Goal: Check status: Check status

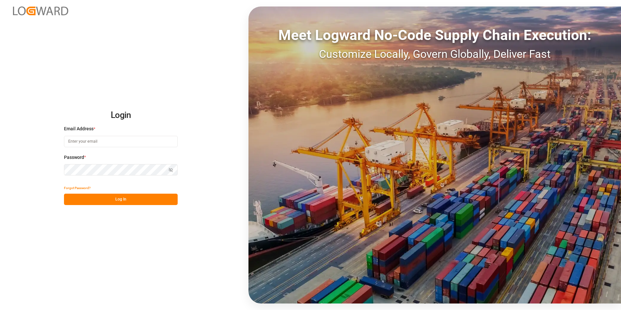
type input "[PERSON_NAME][EMAIL_ADDRESS][DOMAIN_NAME]"
click at [101, 204] on button "Log In" at bounding box center [121, 199] width 114 height 11
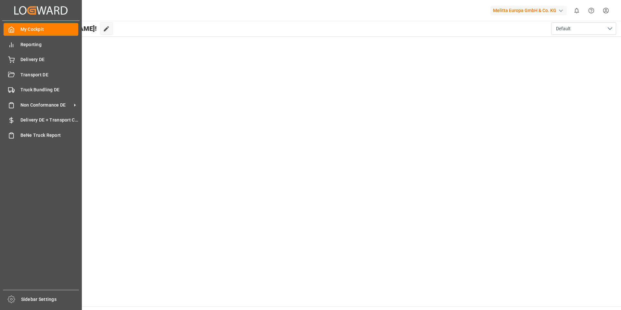
click at [39, 66] on div "My Cockpit My Cockpit Reporting Reporting Delivery DE Delivery DE Transport DE …" at bounding box center [40, 155] width 77 height 269
click at [39, 62] on span "Delivery DE" at bounding box center [49, 59] width 58 height 7
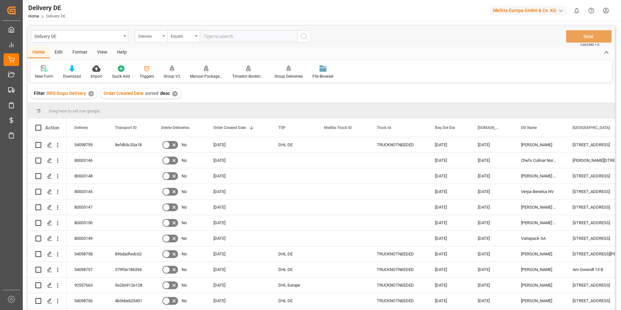
click at [159, 32] on div "Delivery" at bounding box center [149, 35] width 22 height 7
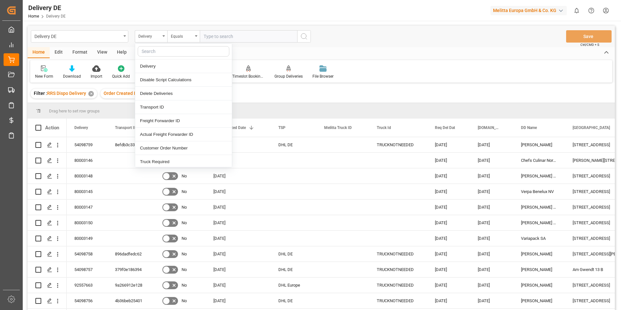
click at [234, 32] on input "text" at bounding box center [248, 36] width 97 height 12
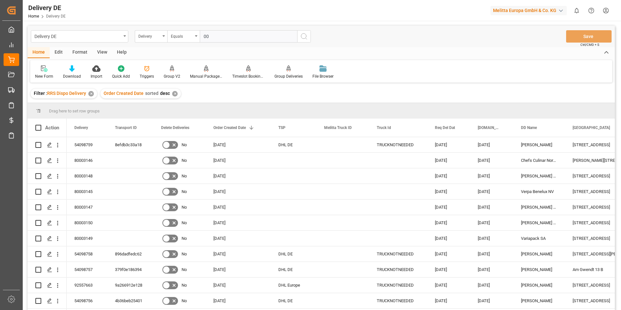
click at [239, 37] on input "00" at bounding box center [248, 36] width 97 height 12
paste input "92557491"
type input "0092557491"
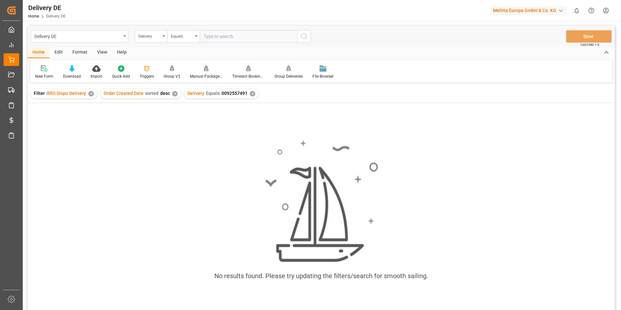
click at [174, 94] on div "✕" at bounding box center [175, 94] width 6 height 6
click at [218, 36] on input "text" at bounding box center [248, 36] width 97 height 12
click at [176, 93] on div "✕" at bounding box center [175, 94] width 6 height 6
click at [178, 92] on div "Order Created Date sorted desc ✕" at bounding box center [140, 94] width 81 height 10
click at [170, 95] on div "Order Created Date sorted desc ✕" at bounding box center [140, 94] width 81 height 10
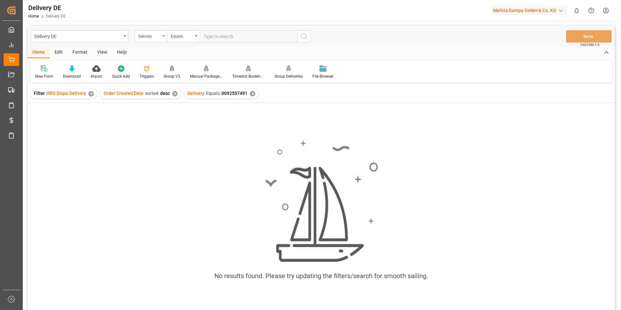
click at [25, 56] on main "Delivery DE Delivery Equals Save Ctrl/CMD + S Home Edit Format View Help New Fo…" at bounding box center [321, 177] width 597 height 302
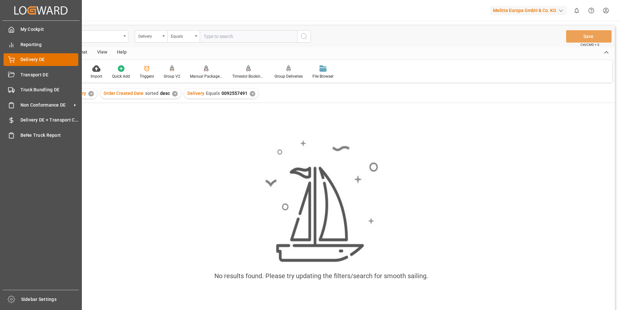
click at [28, 58] on span "Delivery DE" at bounding box center [49, 59] width 58 height 7
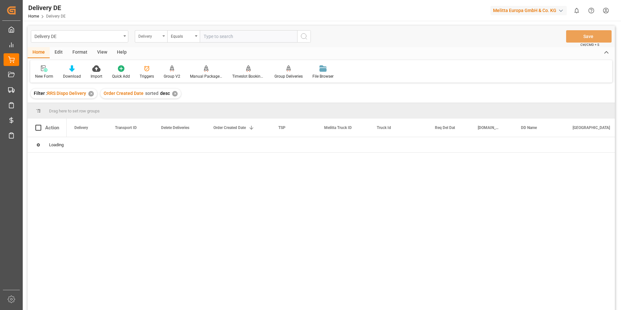
click at [154, 33] on div "Delivery" at bounding box center [149, 35] width 22 height 7
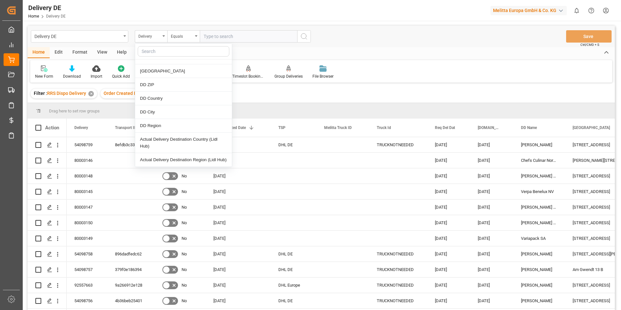
scroll to position [292, 0]
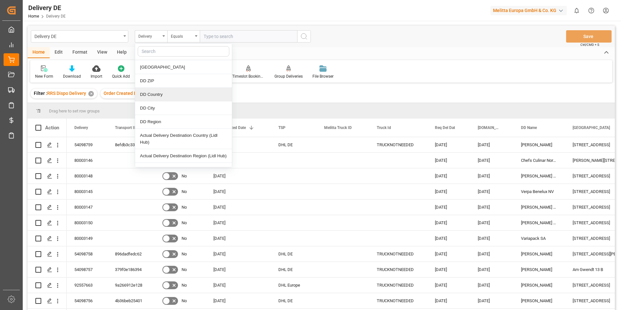
click at [157, 97] on div "DD Country" at bounding box center [183, 95] width 97 height 14
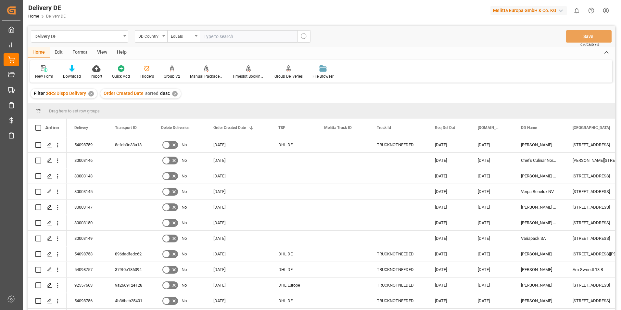
click at [234, 36] on input "text" at bounding box center [248, 36] width 97 height 12
type input "UZ"
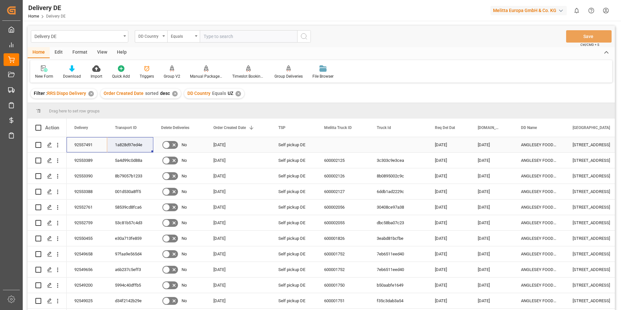
drag, startPoint x: 79, startPoint y: 143, endPoint x: 122, endPoint y: 146, distance: 43.4
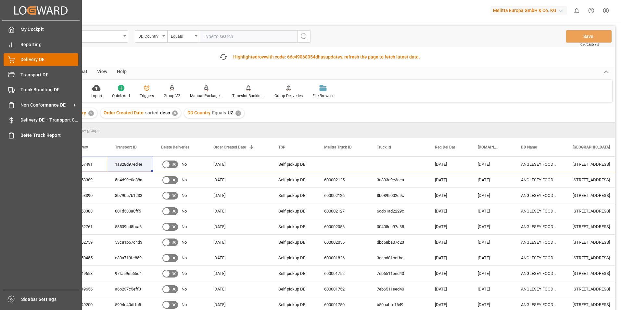
click at [16, 59] on div "Delivery DE Delivery DE" at bounding box center [41, 59] width 75 height 13
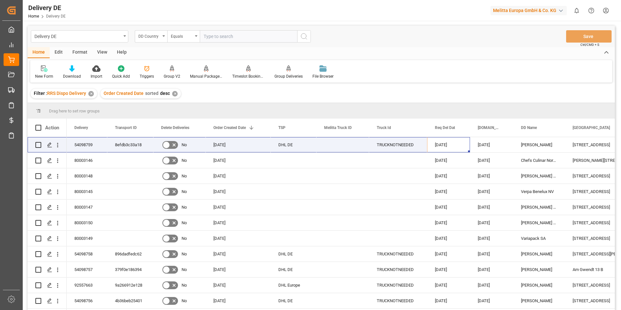
drag, startPoint x: 440, startPoint y: 143, endPoint x: -1, endPoint y: 145, distance: 441.3
click at [0, 145] on html "Created by potrace 1.15, written by [PERSON_NAME] [DATE]-[DATE] Created by potr…" at bounding box center [310, 155] width 621 height 310
click at [440, 41] on div "Delivery DE DD Country Equals Save Ctrl/CMD + S" at bounding box center [322, 36] width 588 height 21
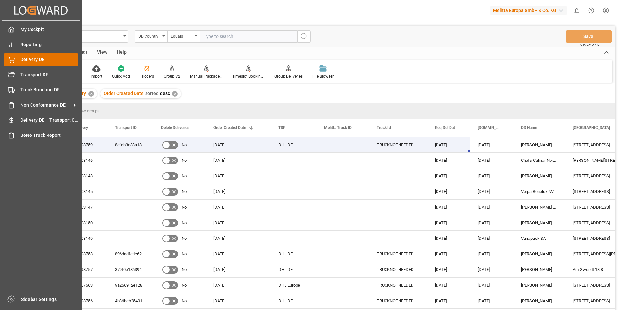
click at [25, 61] on span "Delivery DE" at bounding box center [49, 59] width 58 height 7
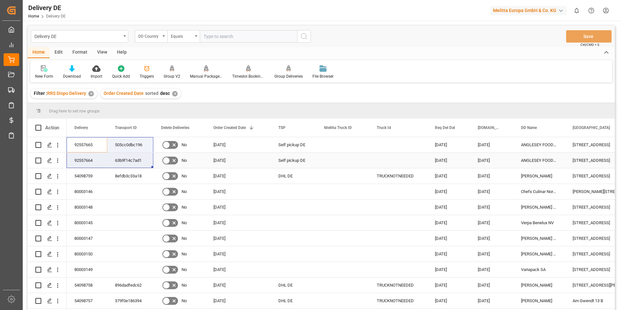
drag, startPoint x: 79, startPoint y: 144, endPoint x: 140, endPoint y: 163, distance: 63.9
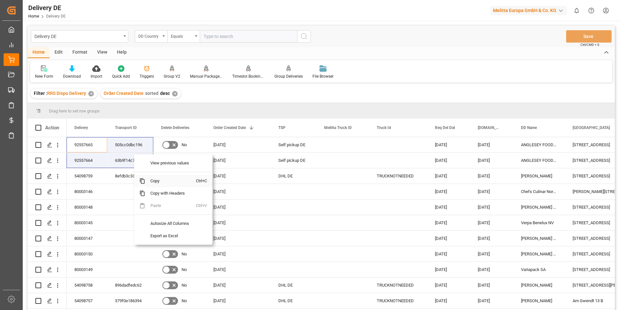
click at [157, 183] on span "Copy" at bounding box center [170, 181] width 51 height 12
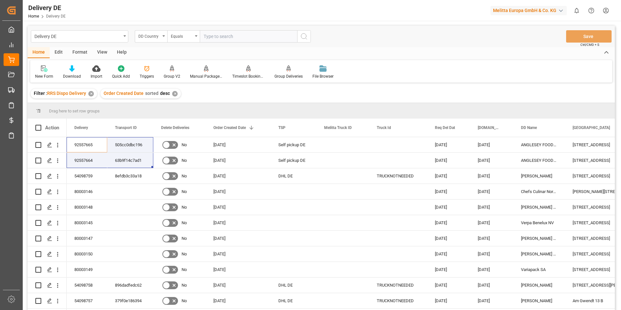
click at [497, 42] on div "Delivery DE DD Country Equals Save Ctrl/CMD + S" at bounding box center [322, 36] width 588 height 21
